Goal: Task Accomplishment & Management: Complete application form

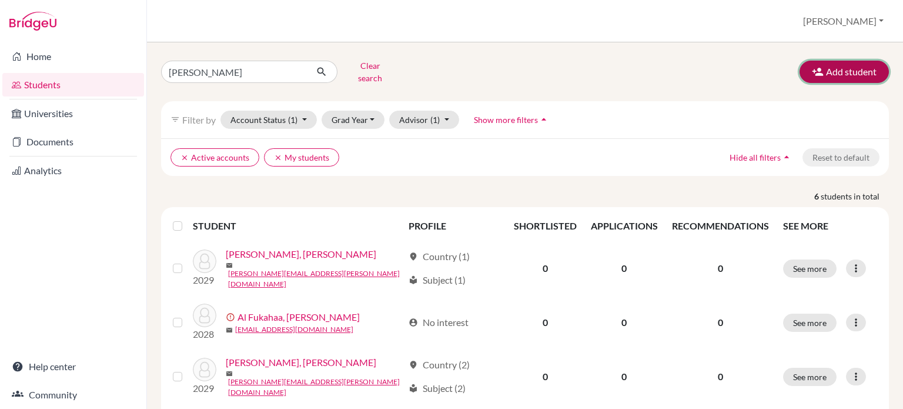
click at [833, 74] on button "Add student" at bounding box center [844, 72] width 89 height 22
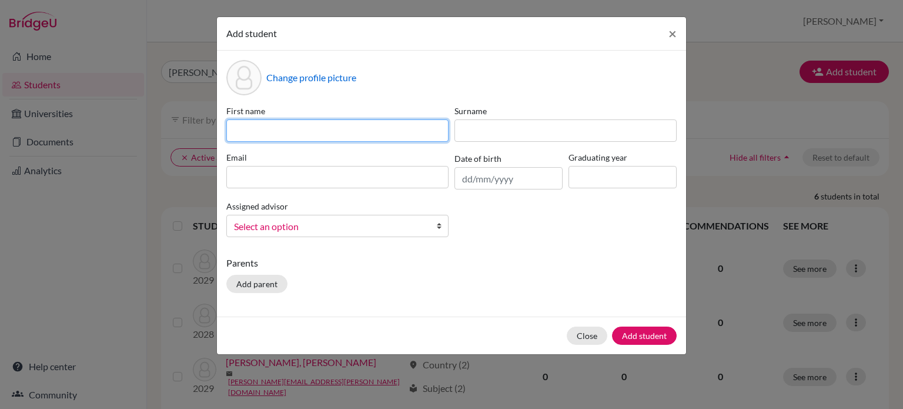
click at [348, 134] on input at bounding box center [337, 130] width 222 height 22
type input "l"
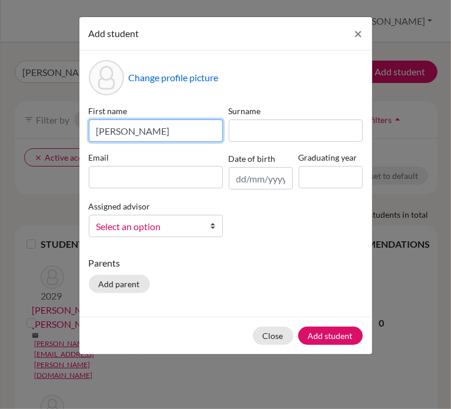
type input "[PERSON_NAME]"
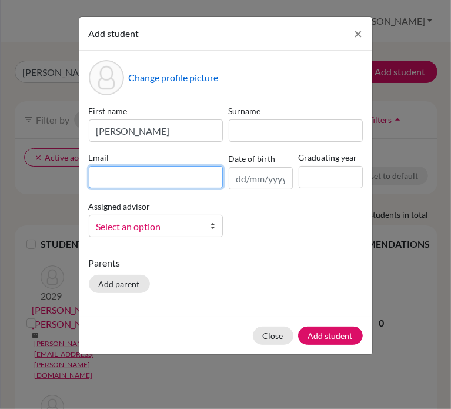
click at [100, 176] on input at bounding box center [156, 177] width 134 height 22
paste input "[PERSON_NAME][EMAIL_ADDRESS][DOMAIN_NAME]"
type input "[PERSON_NAME][EMAIL_ADDRESS][DOMAIN_NAME]"
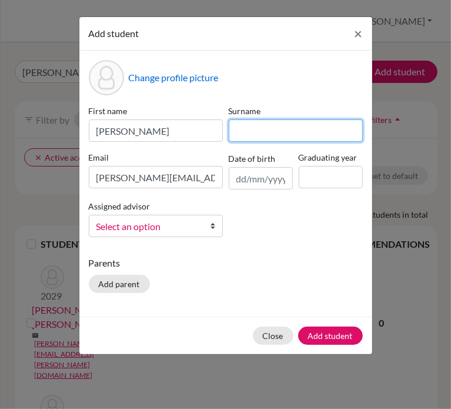
click at [256, 129] on input at bounding box center [296, 130] width 134 height 22
type input "[PERSON_NAME]"
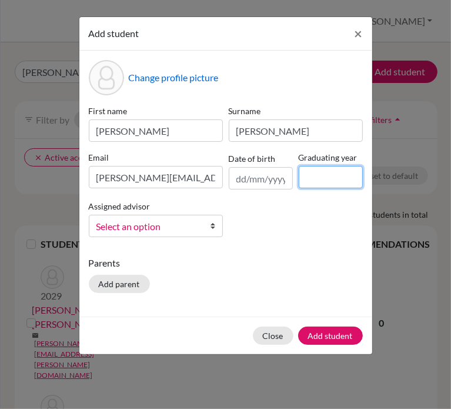
click at [319, 172] on input at bounding box center [331, 177] width 64 height 22
type input "2029"
click button "Add student" at bounding box center [330, 335] width 65 height 18
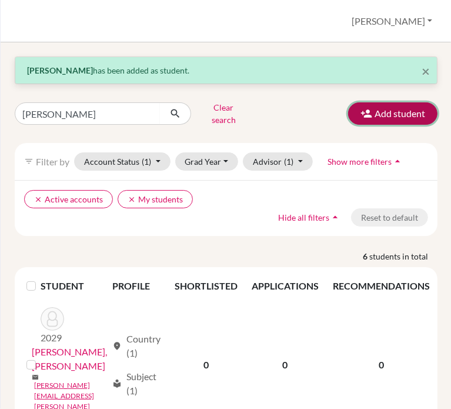
click at [358, 117] on button "Add student" at bounding box center [392, 113] width 89 height 22
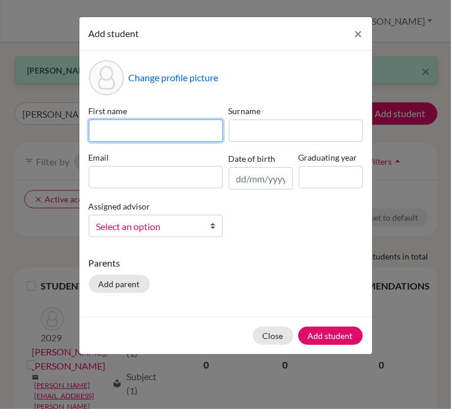
click at [164, 137] on input at bounding box center [156, 130] width 134 height 22
type input "Layan"
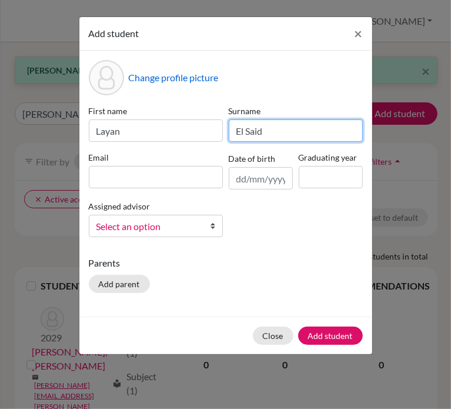
type input "El Said"
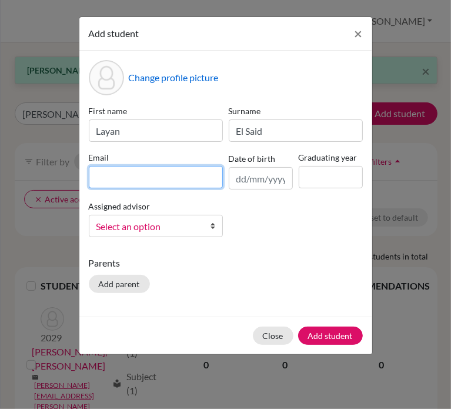
click at [127, 176] on input at bounding box center [156, 177] width 134 height 22
click at [146, 171] on input at bounding box center [156, 177] width 134 height 22
paste input "[EMAIL_ADDRESS][DOMAIN_NAME]"
type input "[EMAIL_ADDRESS][DOMAIN_NAME]"
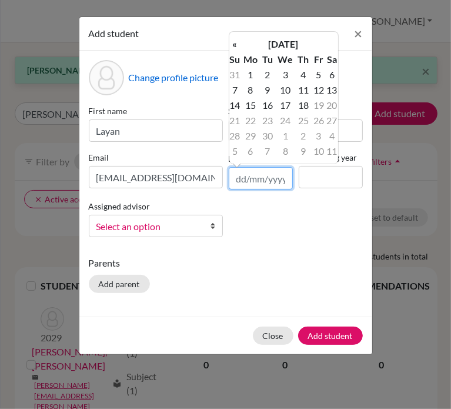
click at [278, 182] on input "text" at bounding box center [261, 178] width 64 height 22
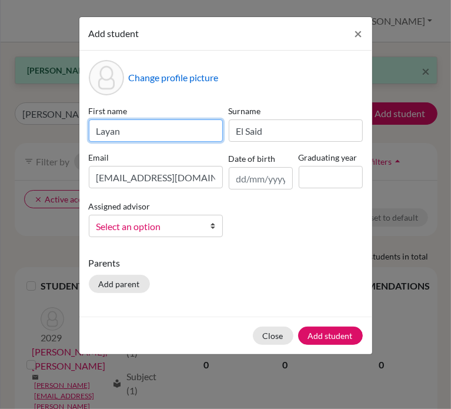
click at [143, 132] on input "Layan" at bounding box center [156, 130] width 134 height 22
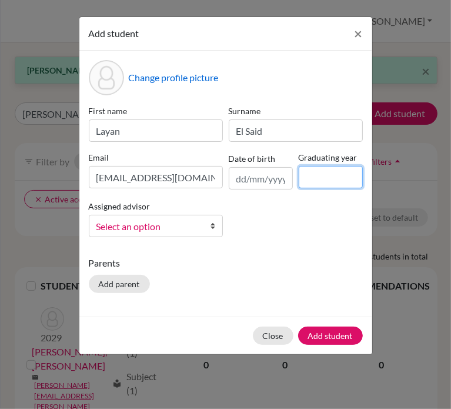
click at [320, 173] on input at bounding box center [331, 177] width 64 height 22
type input "2029"
click at [129, 231] on span "Select an option" at bounding box center [148, 226] width 104 height 15
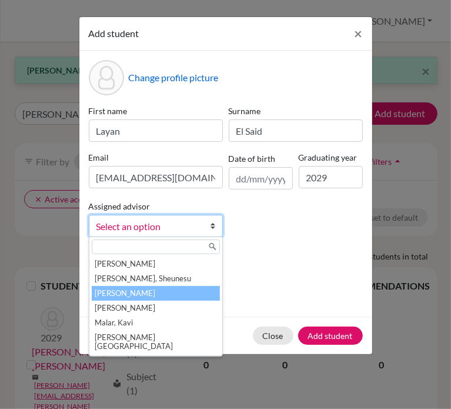
click at [136, 296] on li "[PERSON_NAME]" at bounding box center [156, 293] width 128 height 15
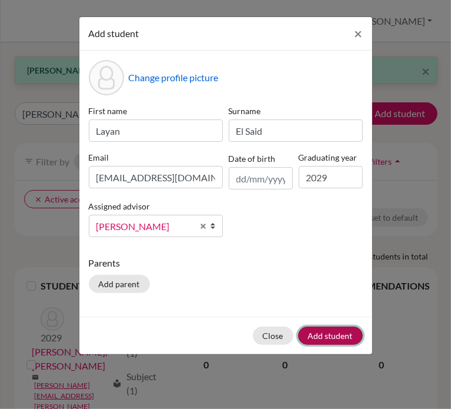
click at [332, 339] on button "Add student" at bounding box center [330, 335] width 65 height 18
